Goal: Information Seeking & Learning: Learn about a topic

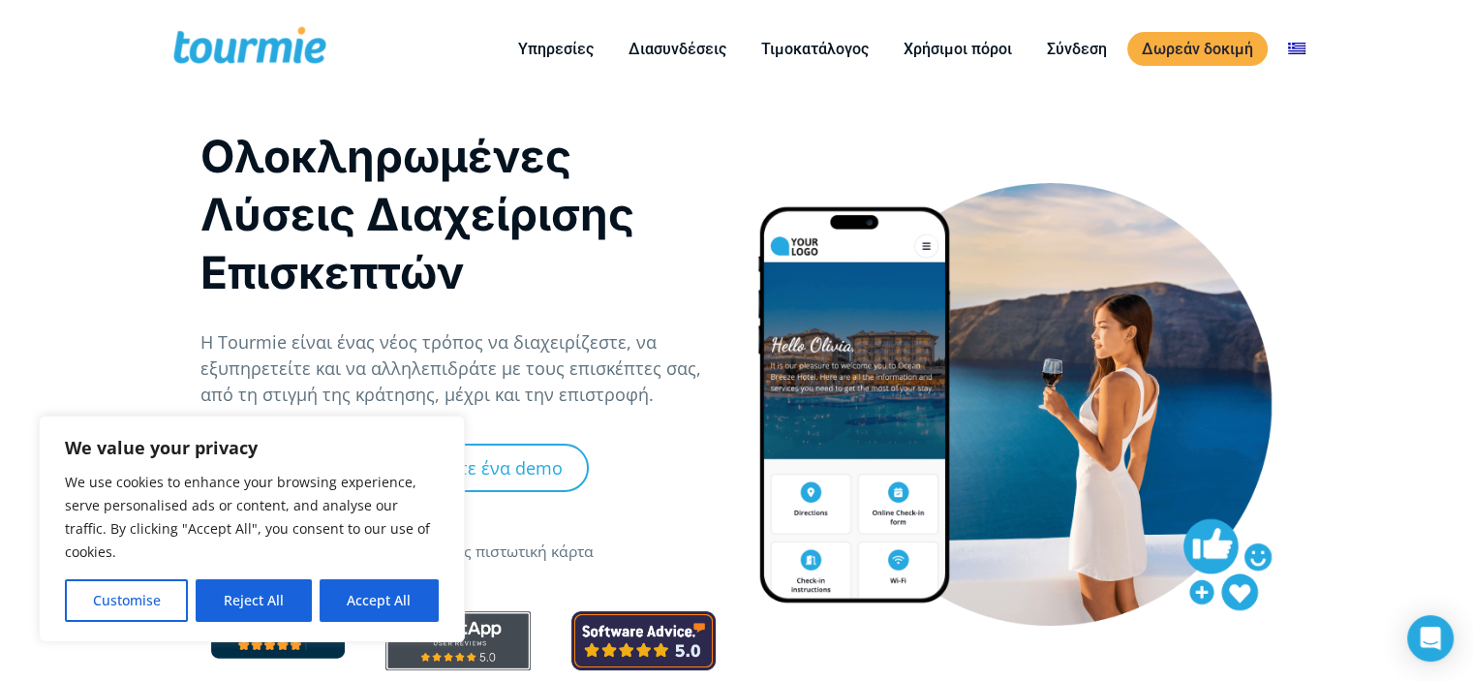
drag, startPoint x: 0, startPoint y: 0, endPoint x: 68, endPoint y: 157, distance: 170.9
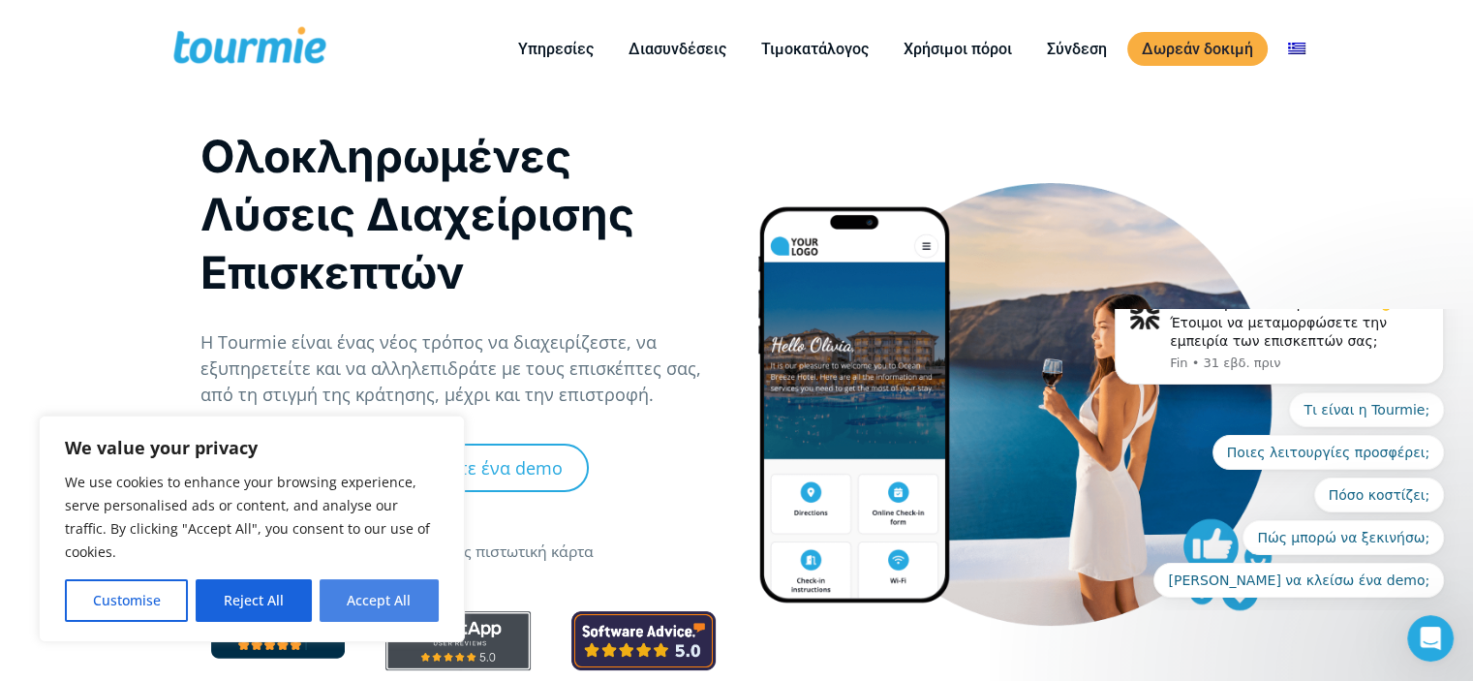
click at [374, 614] on button "Accept All" at bounding box center [379, 600] width 119 height 43
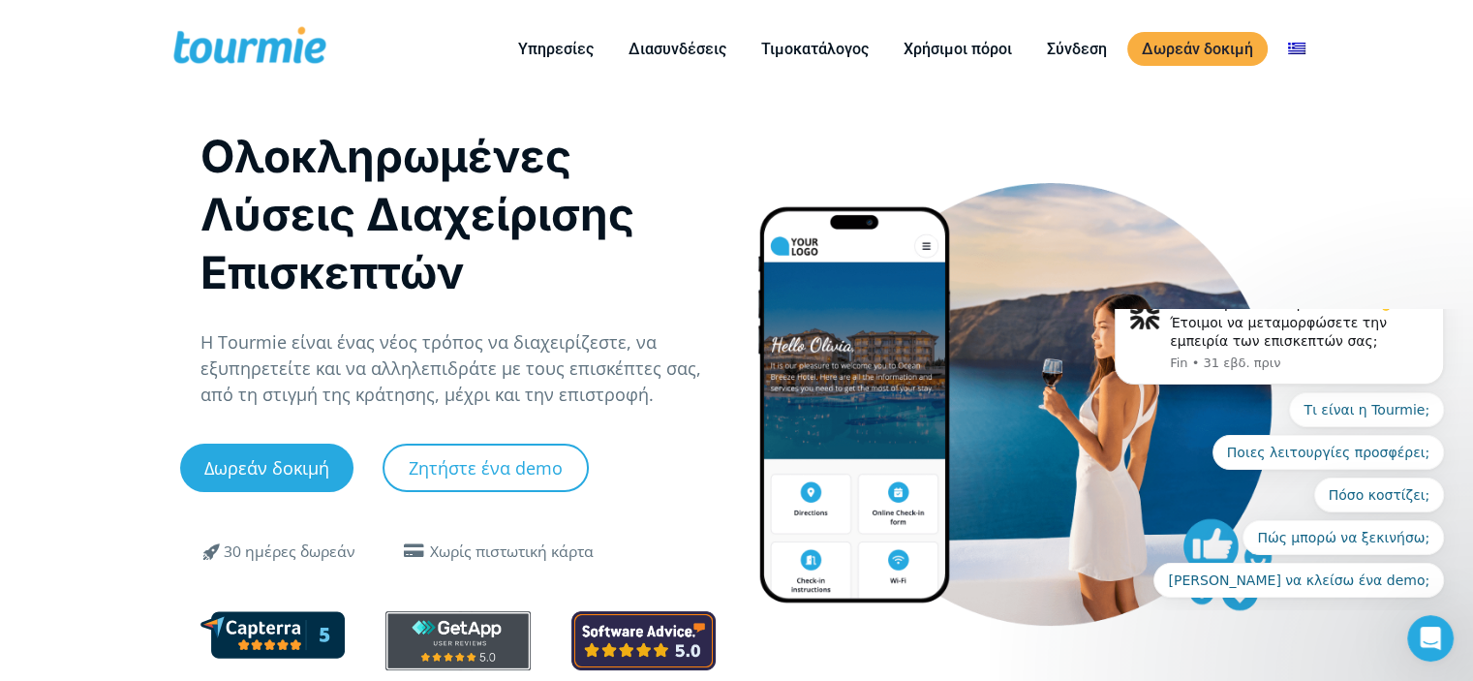
checkbox input "true"
click at [816, 51] on link "Τιμοκατάλογος" at bounding box center [815, 49] width 137 height 24
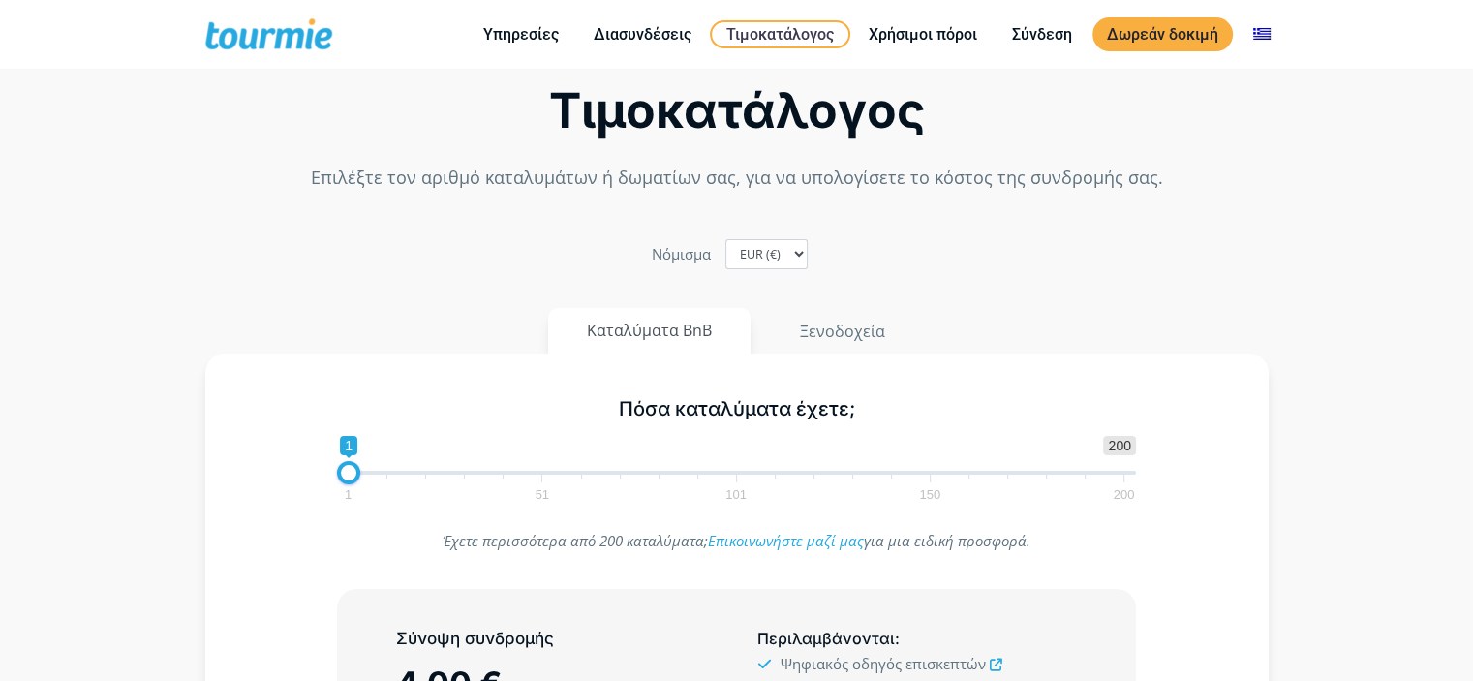
scroll to position [161, 0]
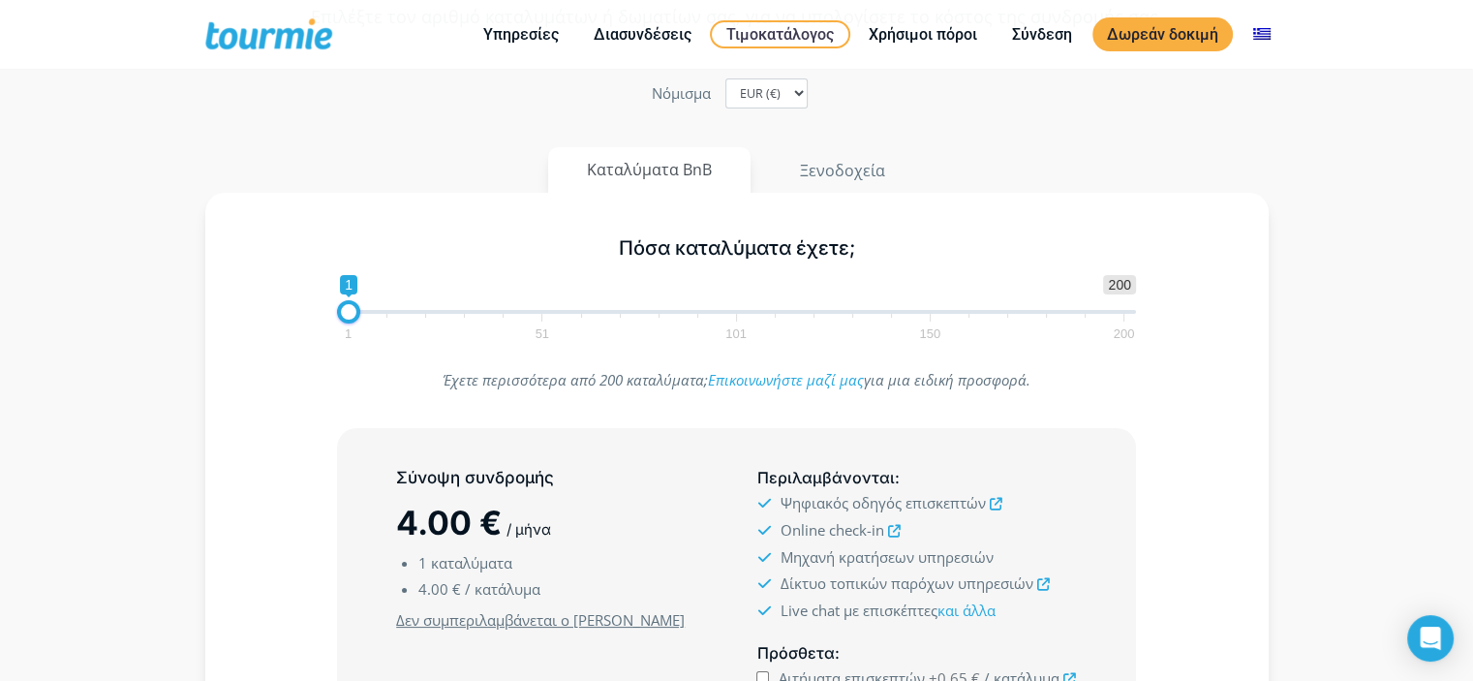
checkbox input "true"
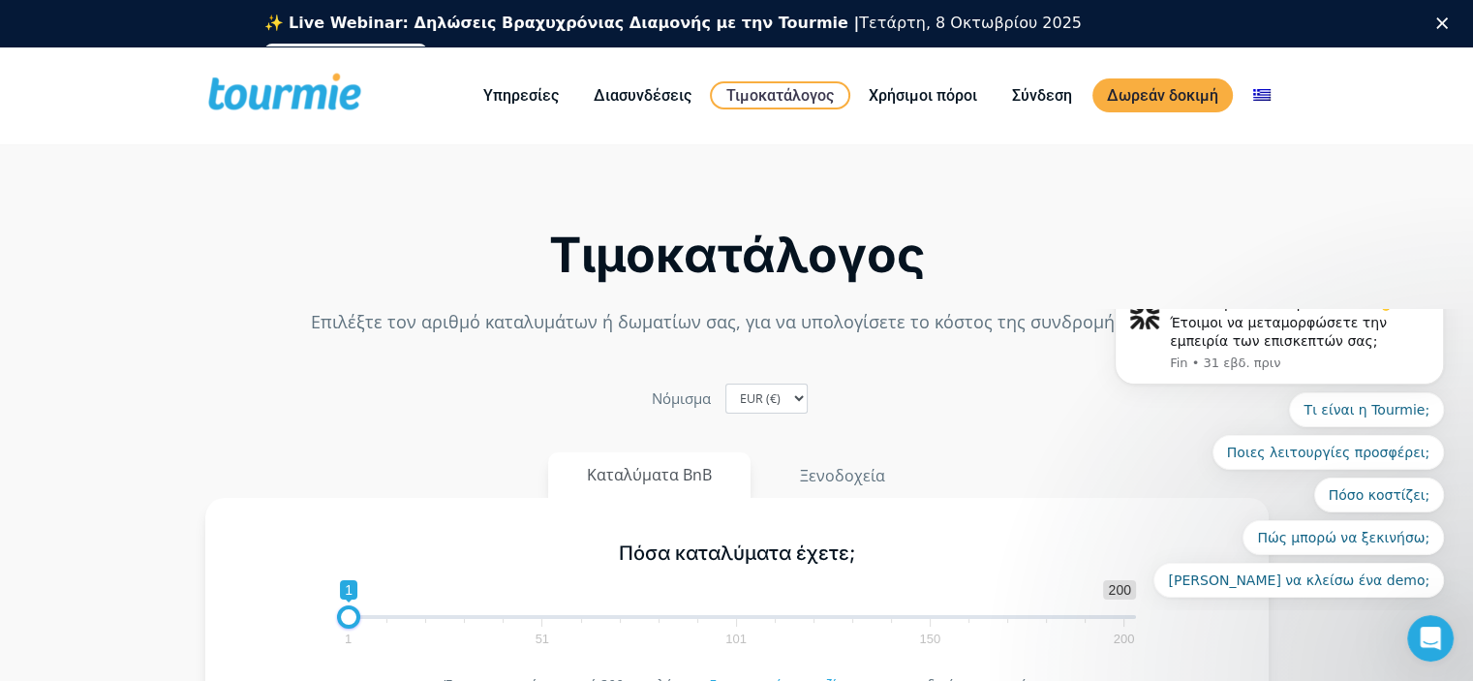
scroll to position [0, 0]
